Goal: Transaction & Acquisition: Purchase product/service

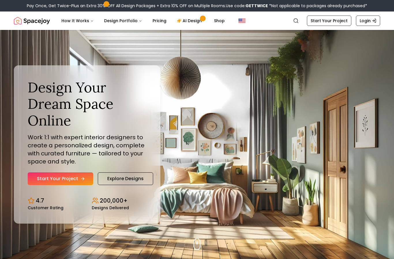
click at [43, 185] on link "Start Your Project" at bounding box center [60, 179] width 65 height 13
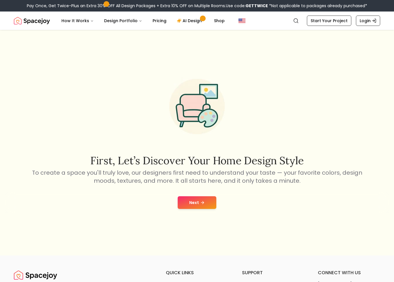
click at [203, 205] on icon at bounding box center [202, 203] width 5 height 5
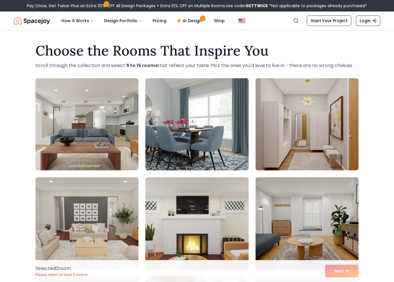
click at [330, 98] on img at bounding box center [307, 124] width 108 height 97
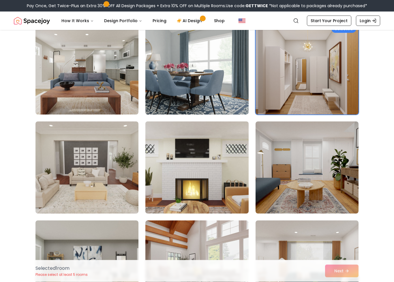
scroll to position [56, 0]
click at [220, 182] on img at bounding box center [197, 167] width 108 height 97
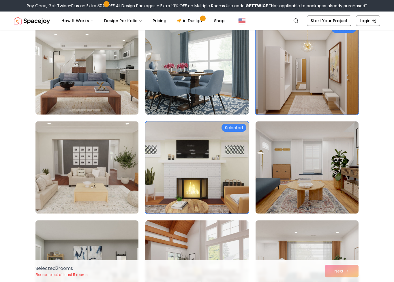
click at [62, 169] on img at bounding box center [87, 167] width 108 height 97
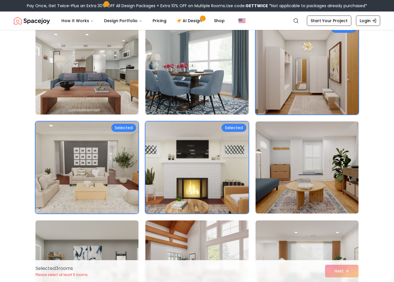
click at [333, 175] on img at bounding box center [307, 167] width 108 height 97
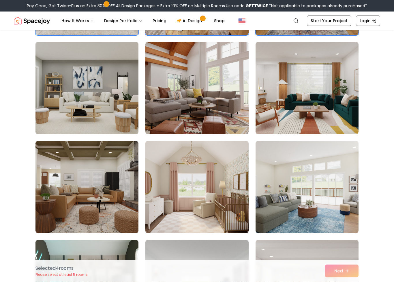
scroll to position [235, 0]
click at [53, 123] on img at bounding box center [87, 88] width 108 height 97
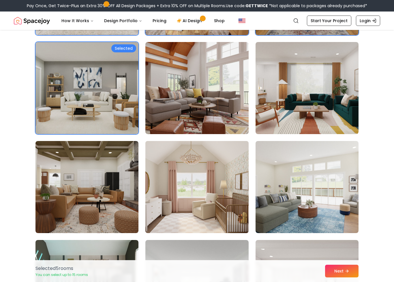
click at [218, 211] on img at bounding box center [197, 187] width 108 height 97
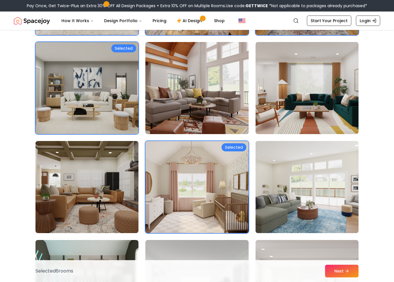
click at [334, 219] on img at bounding box center [307, 187] width 108 height 97
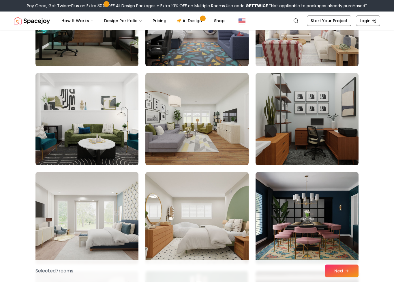
scroll to position [505, 0]
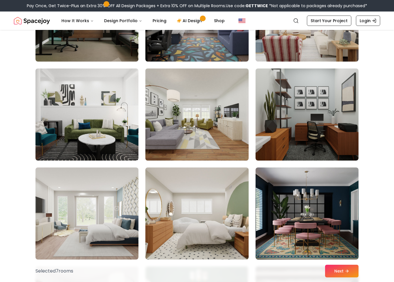
click at [216, 121] on img at bounding box center [197, 114] width 108 height 97
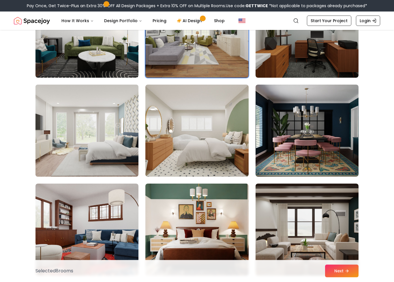
scroll to position [588, 0]
click at [51, 143] on img at bounding box center [87, 130] width 108 height 97
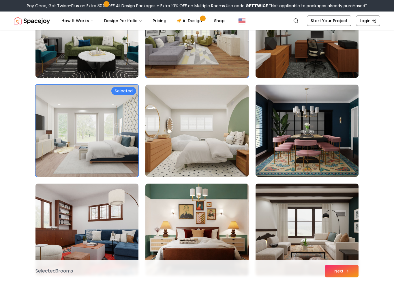
click at [224, 163] on img at bounding box center [197, 130] width 108 height 97
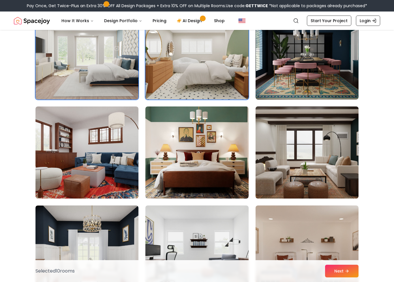
click at [327, 147] on img at bounding box center [307, 152] width 108 height 97
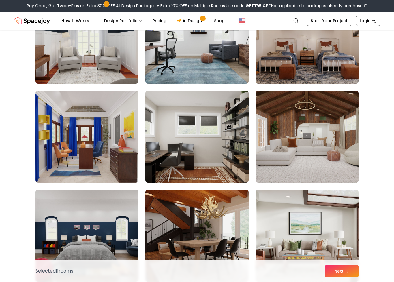
scroll to position [885, 0]
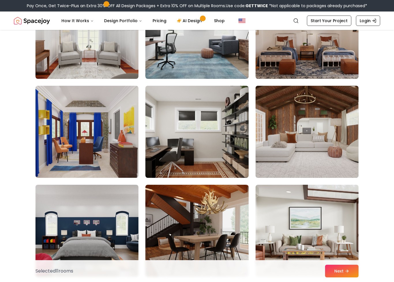
click at [326, 139] on img at bounding box center [307, 132] width 108 height 97
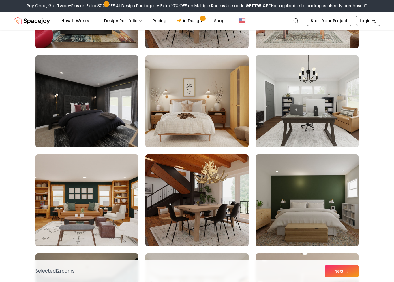
scroll to position [1106, 0]
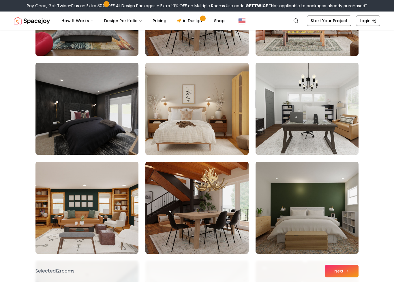
click at [220, 118] on img at bounding box center [197, 109] width 108 height 97
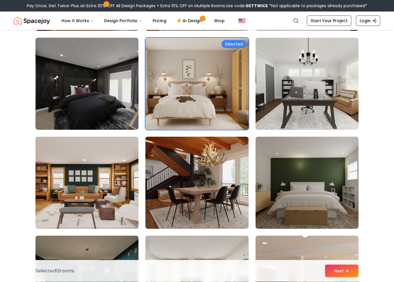
scroll to position [1131, 0]
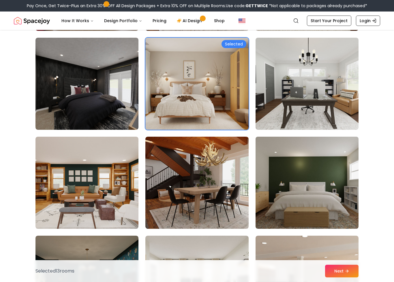
click at [322, 188] on img at bounding box center [307, 183] width 108 height 97
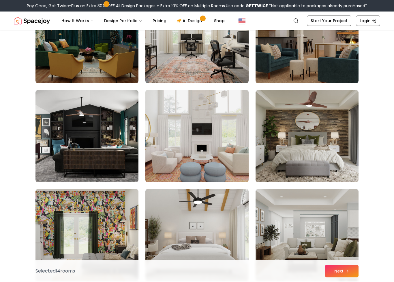
click at [215, 143] on img at bounding box center [197, 136] width 108 height 97
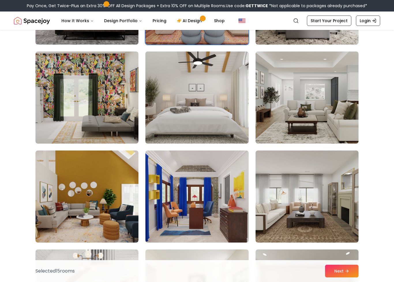
click at [212, 110] on img at bounding box center [197, 97] width 108 height 97
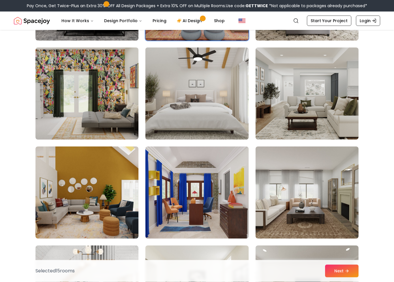
scroll to position [1518, 0]
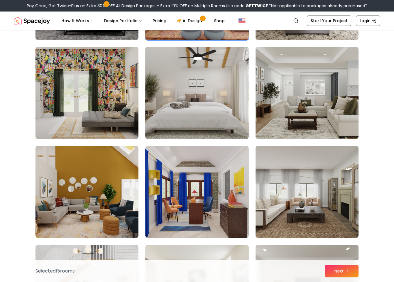
click at [231, 99] on img at bounding box center [197, 93] width 108 height 97
click at [222, 112] on img at bounding box center [197, 93] width 108 height 97
click at [227, 112] on img at bounding box center [197, 93] width 108 height 97
click at [223, 104] on img at bounding box center [197, 93] width 108 height 97
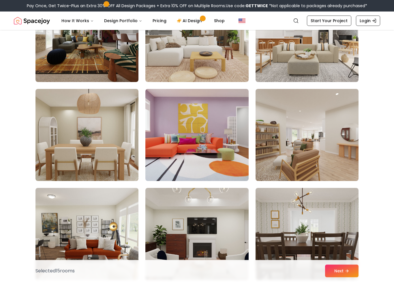
scroll to position [2170, 0]
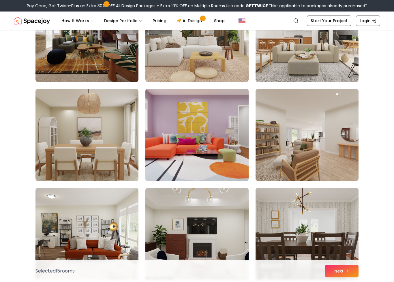
click at [218, 152] on img at bounding box center [197, 135] width 108 height 97
click at [225, 141] on img at bounding box center [197, 135] width 108 height 97
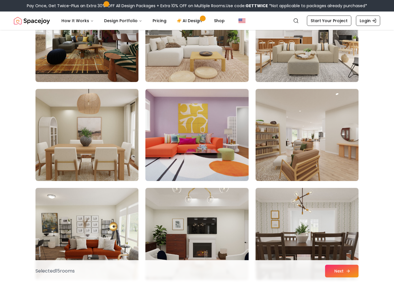
click at [333, 268] on button "Next" at bounding box center [341, 271] width 33 height 13
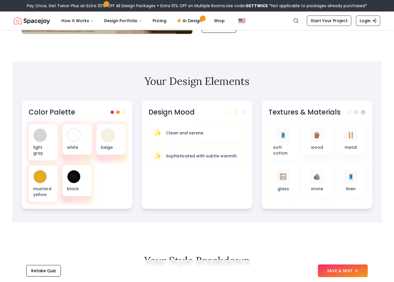
scroll to position [137, 0]
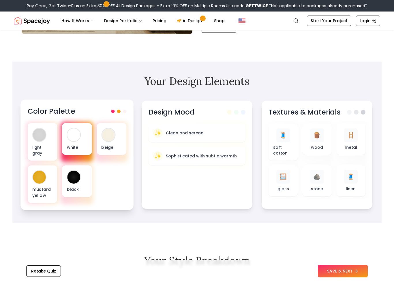
click at [77, 135] on div at bounding box center [73, 135] width 13 height 13
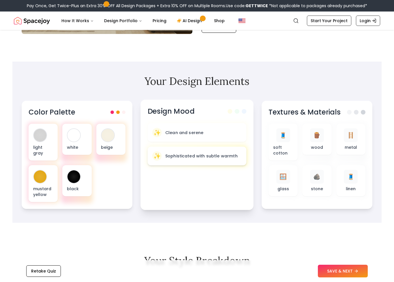
click at [232, 154] on p "Sophisticated with subtle warmth" at bounding box center [201, 156] width 72 height 6
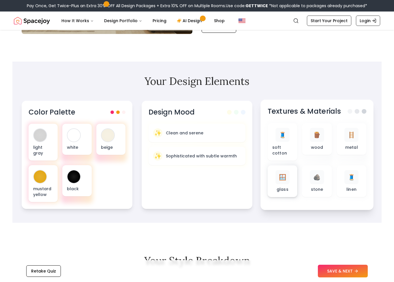
click at [282, 187] on p "glass" at bounding box center [282, 190] width 12 height 6
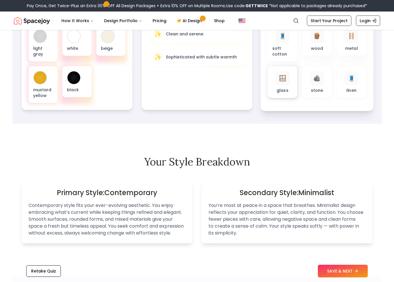
scroll to position [237, 0]
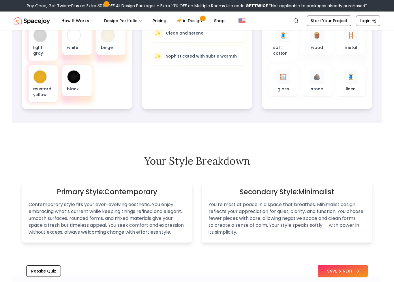
click at [345, 276] on button "SAVE & NEXT" at bounding box center [343, 271] width 50 height 13
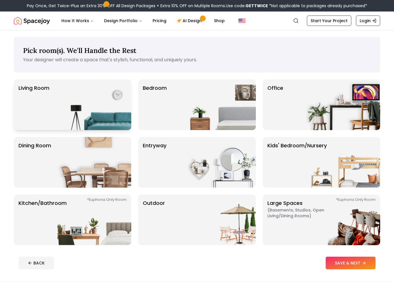
click at [40, 88] on p "Living Room" at bounding box center [33, 104] width 31 height 41
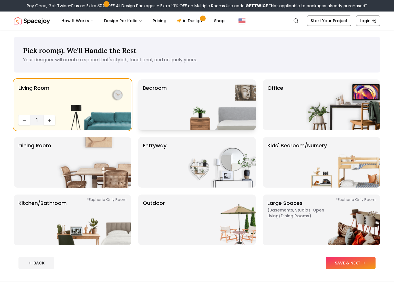
click at [224, 114] on img at bounding box center [219, 105] width 74 height 51
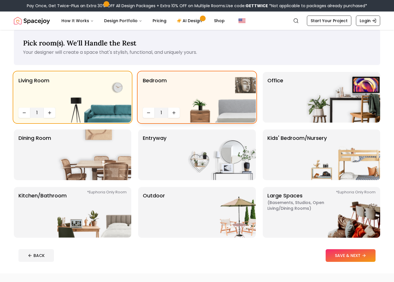
scroll to position [7, 0]
click at [175, 114] on icon "Increase quantity" at bounding box center [173, 113] width 5 height 5
click at [175, 115] on icon "Increase quantity" at bounding box center [173, 113] width 5 height 5
click at [174, 118] on button "Increase quantity" at bounding box center [174, 113] width 12 height 10
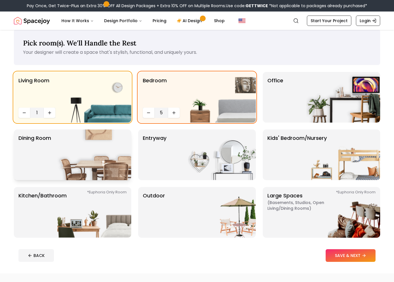
click at [45, 147] on p "Dining Room" at bounding box center [34, 154] width 33 height 41
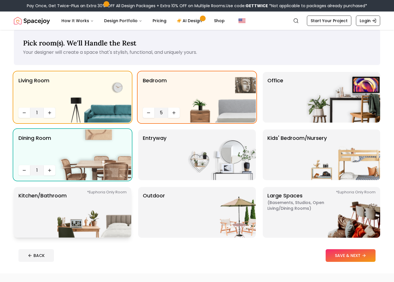
click at [33, 223] on p "Kitchen/Bathroom *Euphoria Only Room" at bounding box center [42, 212] width 48 height 41
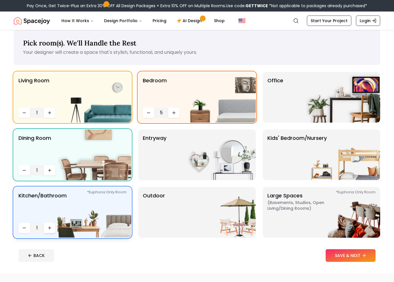
click at [53, 226] on button "Increase quantity" at bounding box center [50, 228] width 12 height 10
click at [238, 223] on img at bounding box center [219, 212] width 74 height 51
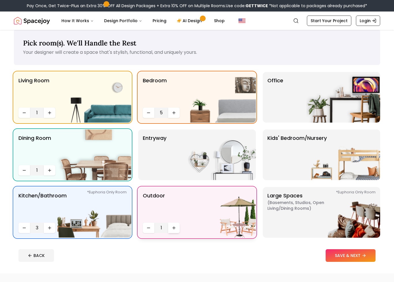
click at [173, 229] on icon "Increase quantity" at bounding box center [173, 228] width 5 height 5
click at [230, 152] on img at bounding box center [219, 155] width 74 height 51
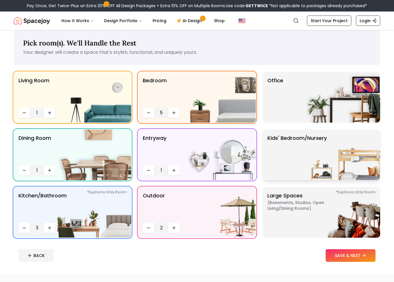
click at [361, 148] on img at bounding box center [343, 155] width 74 height 51
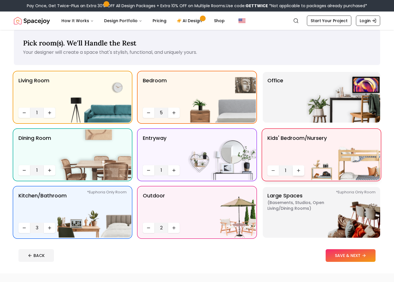
click at [299, 171] on icon "Increase quantity" at bounding box center [298, 171] width 5 height 5
click at [361, 217] on img at bounding box center [343, 212] width 74 height 51
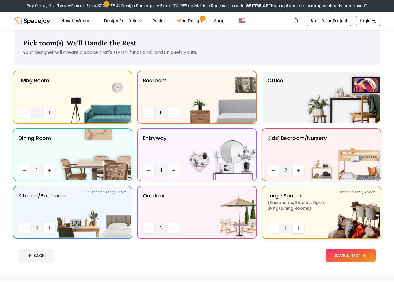
click at [294, 227] on button "Increase quantity" at bounding box center [298, 228] width 12 height 10
click at [348, 99] on img at bounding box center [343, 97] width 74 height 51
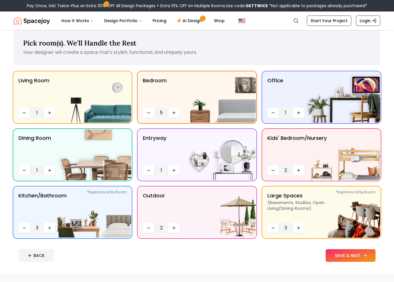
click at [353, 256] on button "SAVE & NEXT" at bounding box center [350, 256] width 50 height 13
